Goal: Information Seeking & Learning: Learn about a topic

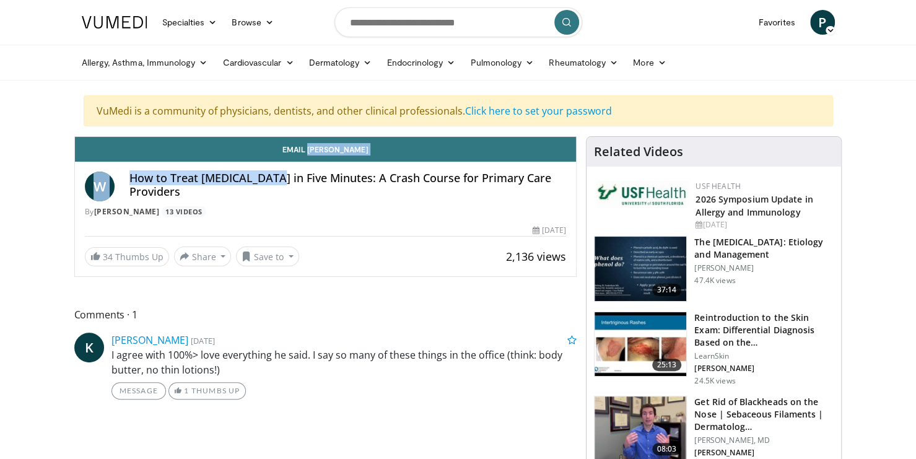
drag, startPoint x: 272, startPoint y: 183, endPoint x: 332, endPoint y: 129, distance: 80.3
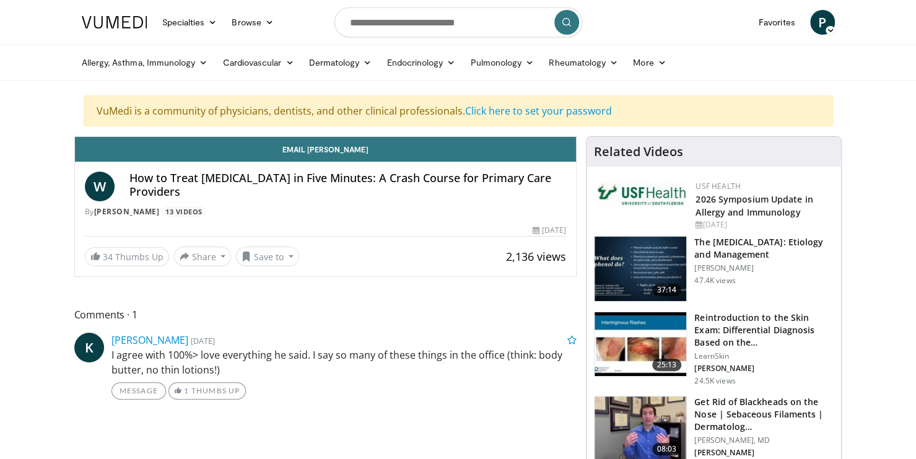
click at [829, 20] on span "P" at bounding box center [822, 22] width 25 height 25
click at [532, 113] on link "Click here to set your password" at bounding box center [538, 111] width 147 height 14
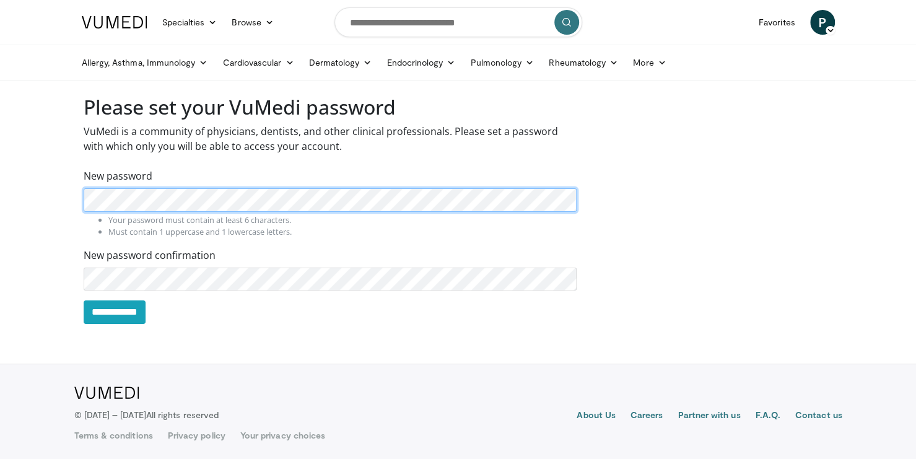
click at [8, 173] on body "Specialties Adult & Family Medicine Allergy, [MEDICAL_DATA], Immunology Anesthe…" at bounding box center [458, 231] width 916 height 462
click at [24, 175] on body "Specialties Adult & Family Medicine Allergy, Asthma, Immunology Anesthesiology …" at bounding box center [458, 231] width 916 height 462
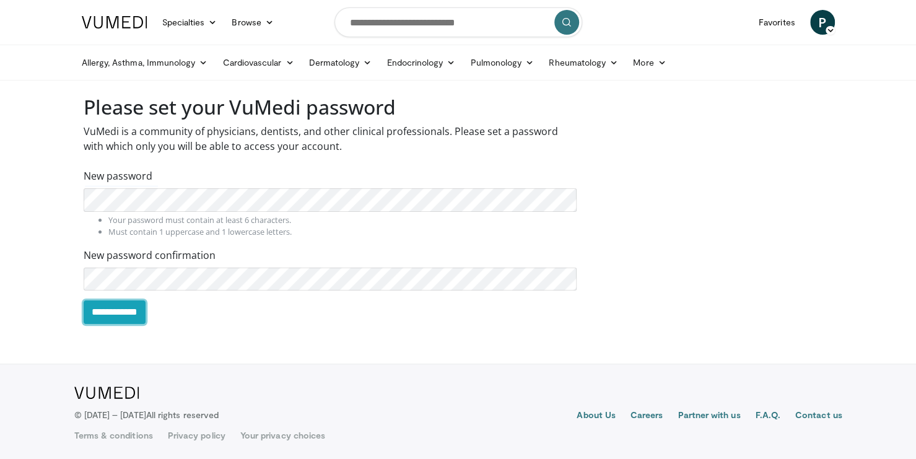
click at [122, 313] on input "**********" at bounding box center [115, 313] width 62 height 24
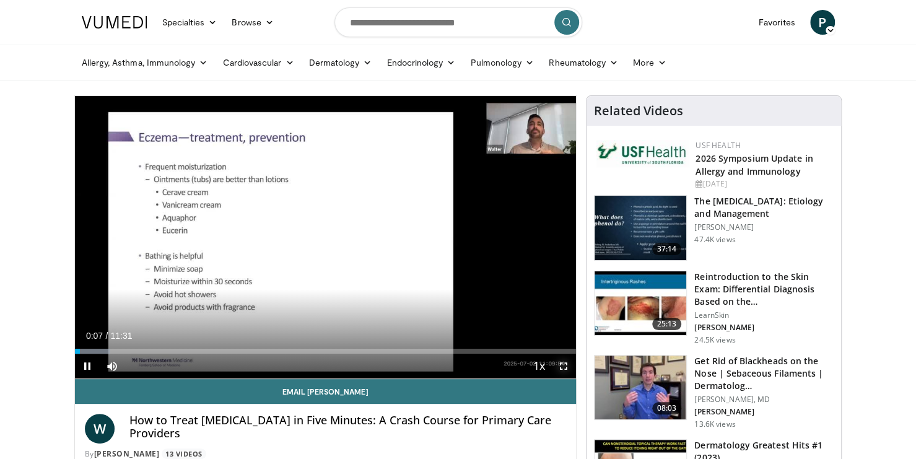
click at [565, 362] on span "Video Player" at bounding box center [563, 366] width 25 height 25
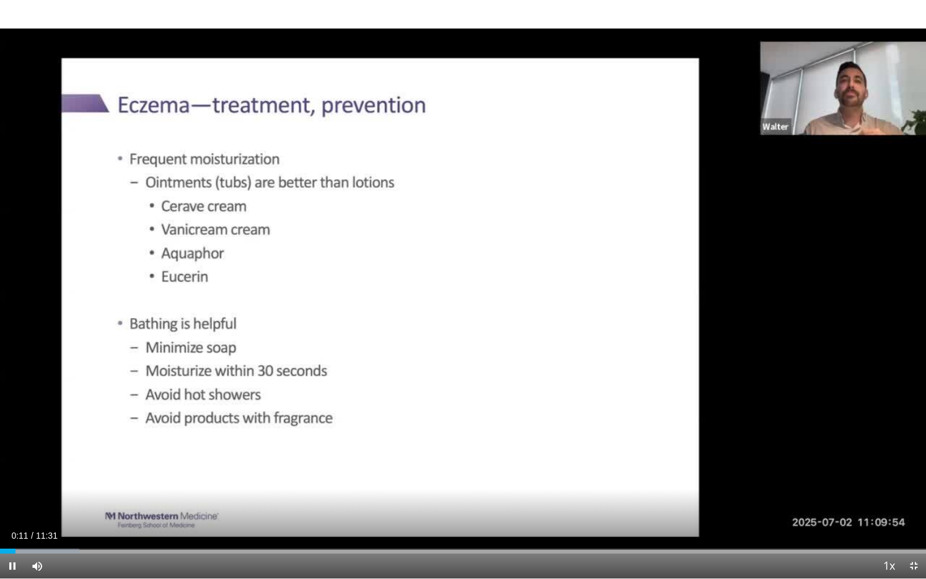
click at [866, 234] on div "10 seconds Tap to unmute" at bounding box center [463, 289] width 926 height 578
click at [456, 292] on icon "Video Player" at bounding box center [462, 289] width 35 height 35
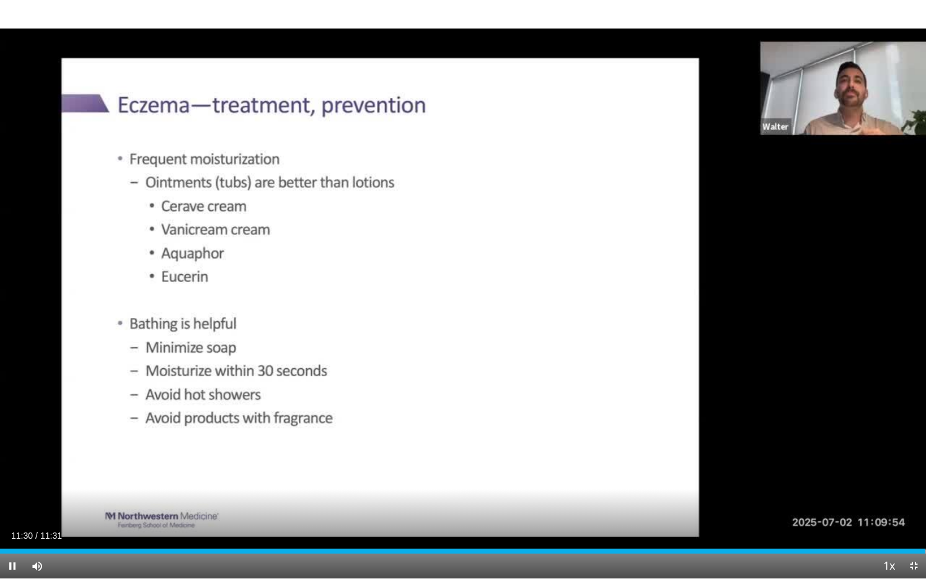
click at [906, 458] on div "Loaded : 100.00% 11:30 11:17" at bounding box center [463, 550] width 926 height 5
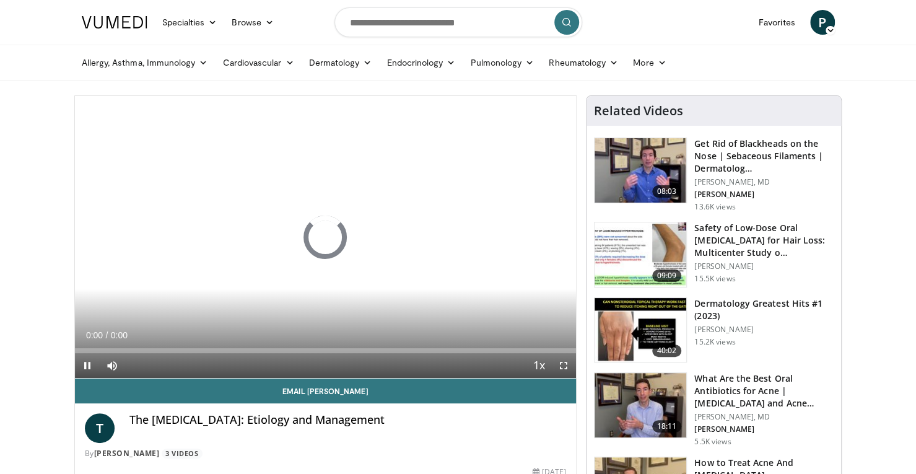
click at [339, 251] on icon "Video Player" at bounding box center [325, 237] width 35 height 35
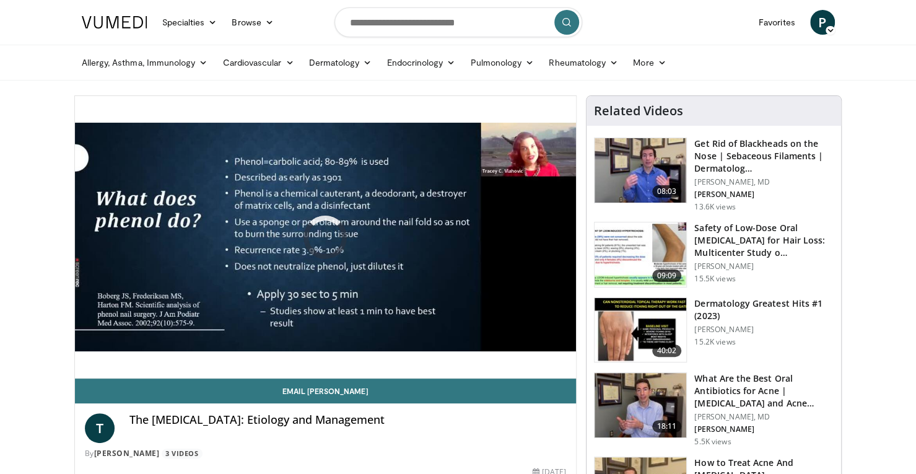
click at [193, 61] on link "Allergy, Asthma, Immunology" at bounding box center [144, 62] width 141 height 25
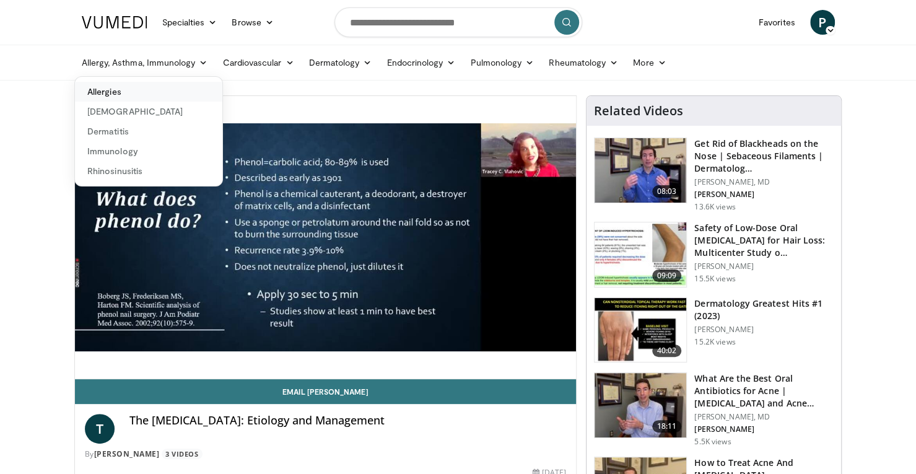
click at [115, 90] on link "Allergies" at bounding box center [148, 92] width 147 height 20
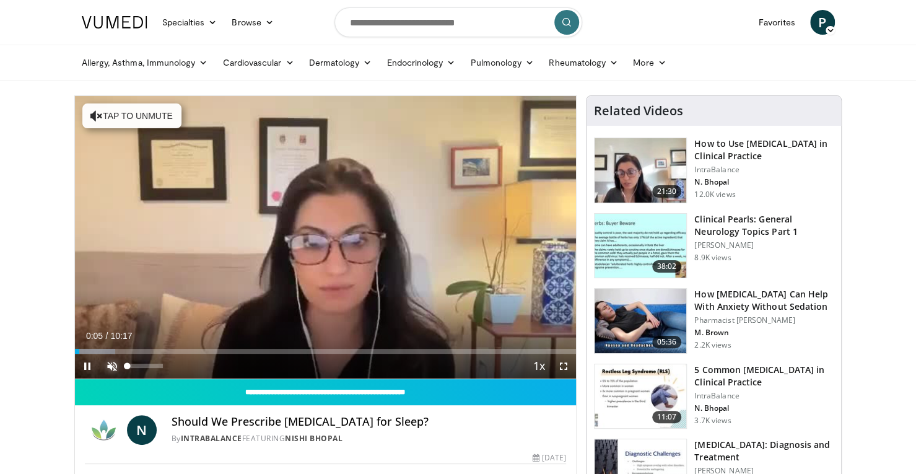
click at [108, 367] on span "Video Player" at bounding box center [112, 366] width 25 height 25
